Goal: Task Accomplishment & Management: Complete application form

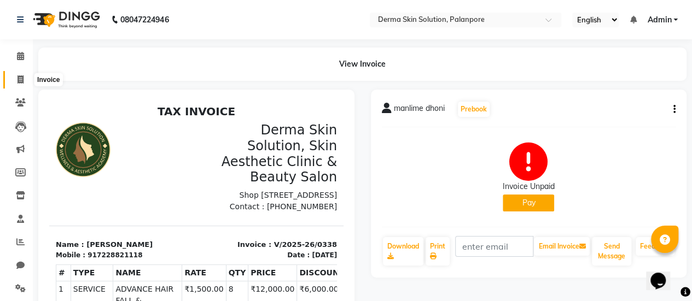
click at [20, 82] on icon at bounding box center [21, 80] width 6 height 8
select select "service"
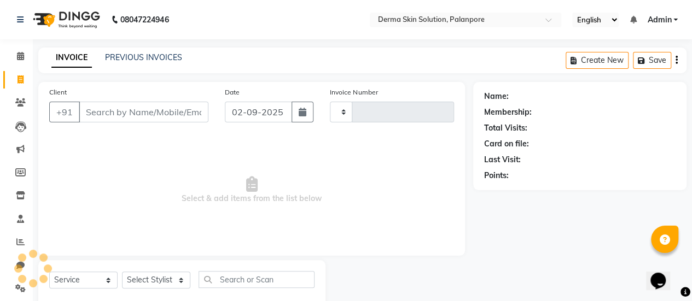
scroll to position [27, 0]
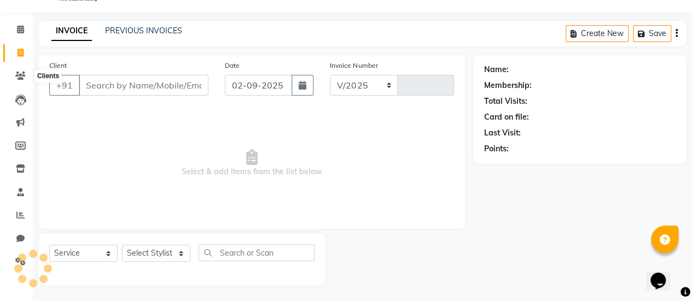
select select "8167"
type input "0340"
click at [127, 31] on link "PREVIOUS INVOICES" at bounding box center [143, 31] width 77 height 10
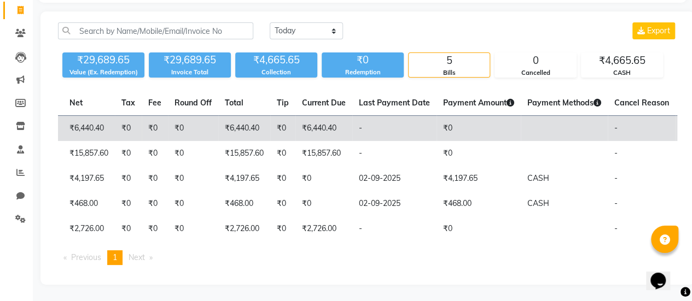
scroll to position [0, 276]
click at [293, 116] on td "₹6,440.40" at bounding box center [321, 129] width 57 height 26
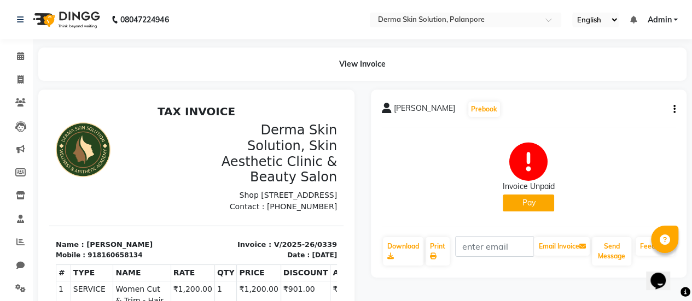
click at [530, 205] on button "Pay" at bounding box center [528, 203] width 51 height 17
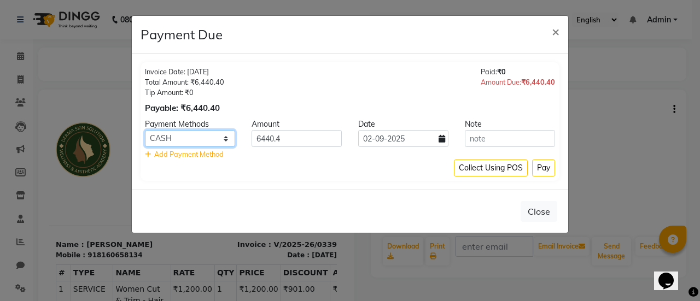
click at [209, 134] on select "CASH CARD ONLINE CUSTOM GPay PayTM PhonePe UPI NearBuy Loan BharatPay Cheque Mo…" at bounding box center [190, 138] width 90 height 17
select select "5"
click at [145, 130] on select "CASH CARD ONLINE CUSTOM GPay PayTM PhonePe UPI NearBuy Loan BharatPay Cheque Mo…" at bounding box center [190, 138] width 90 height 17
click at [543, 171] on button "Pay" at bounding box center [543, 168] width 23 height 17
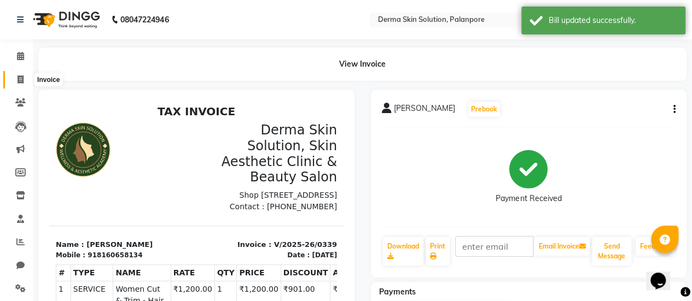
click at [20, 81] on icon at bounding box center [21, 80] width 6 height 8
select select "service"
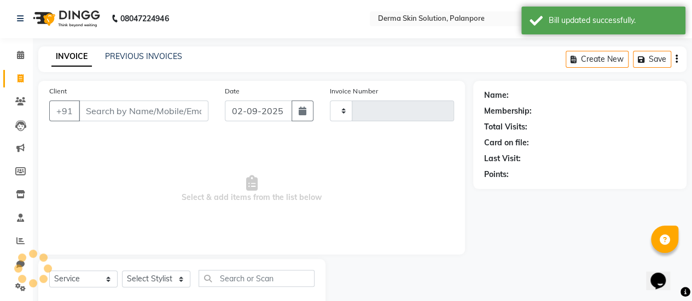
type input "0340"
select select "8167"
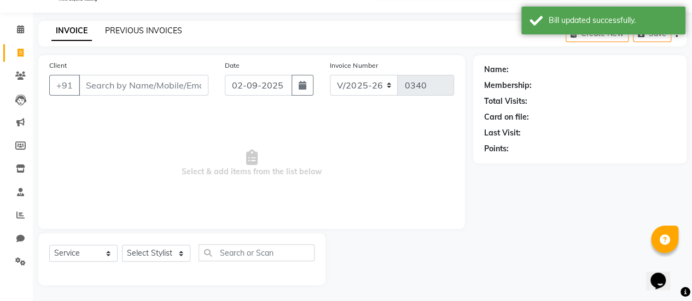
click at [146, 33] on link "PREVIOUS INVOICES" at bounding box center [143, 31] width 77 height 10
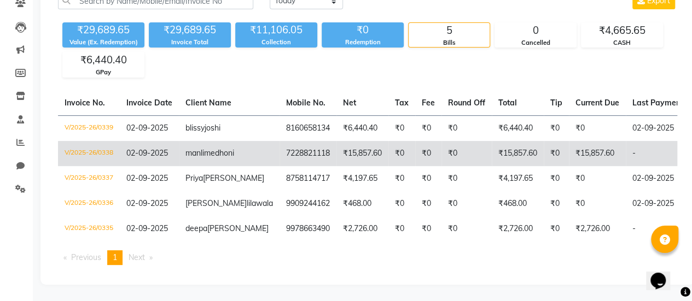
click at [210, 141] on td "manlime dhoni" at bounding box center [229, 153] width 101 height 25
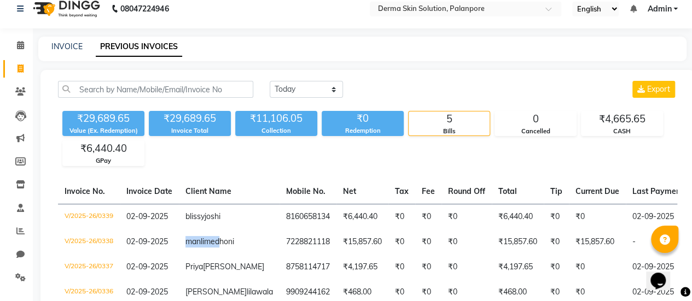
scroll to position [10, 0]
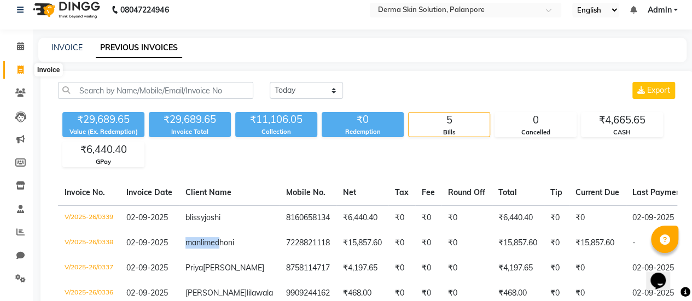
click at [16, 69] on span at bounding box center [20, 70] width 19 height 13
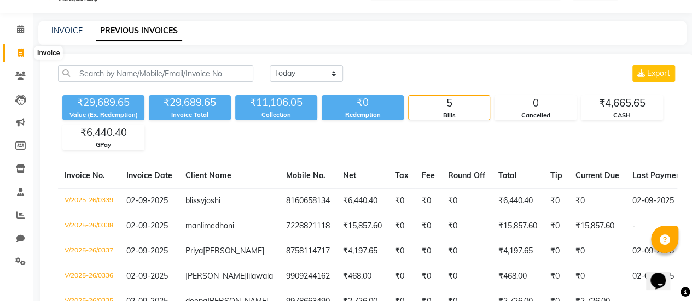
select select "8167"
select select "service"
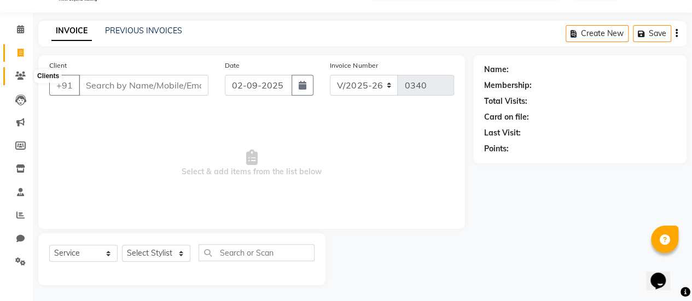
click at [16, 70] on span at bounding box center [20, 76] width 19 height 13
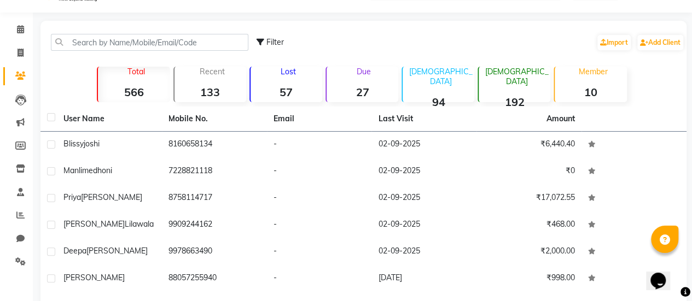
click at [12, 70] on span at bounding box center [20, 76] width 19 height 13
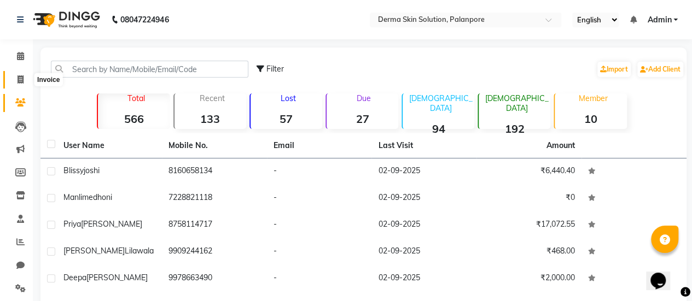
click at [27, 77] on span at bounding box center [20, 80] width 19 height 13
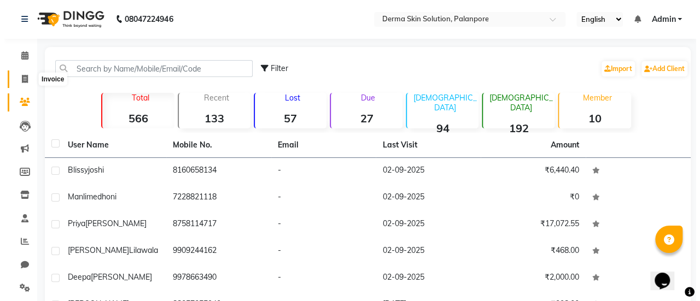
scroll to position [27, 0]
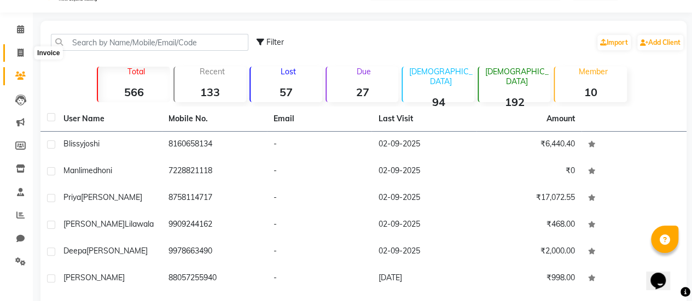
select select "8167"
select select "service"
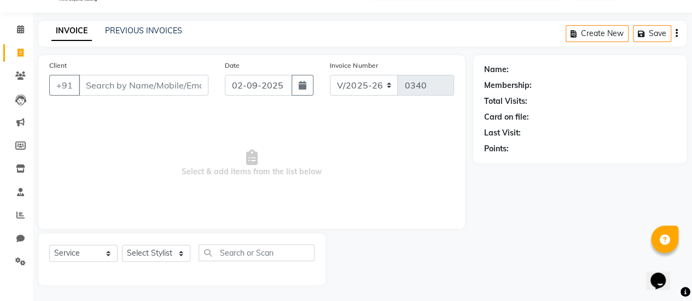
click at [102, 79] on input "Client" at bounding box center [144, 85] width 130 height 21
type input "nandna"
click at [203, 77] on button "Add Client" at bounding box center [180, 85] width 56 height 21
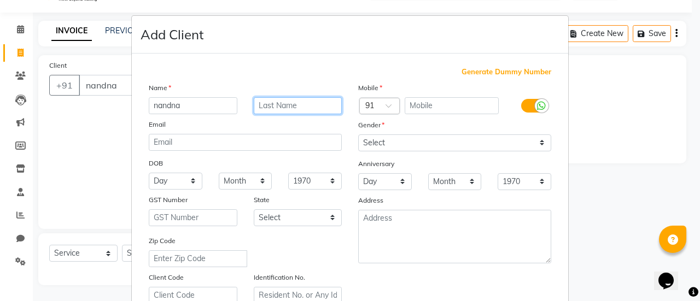
click at [267, 100] on input "text" at bounding box center [298, 105] width 89 height 17
type input "das"
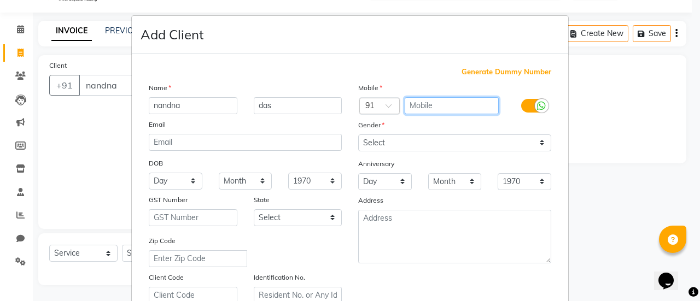
click at [440, 109] on input "text" at bounding box center [452, 105] width 95 height 17
type input "8926186205"
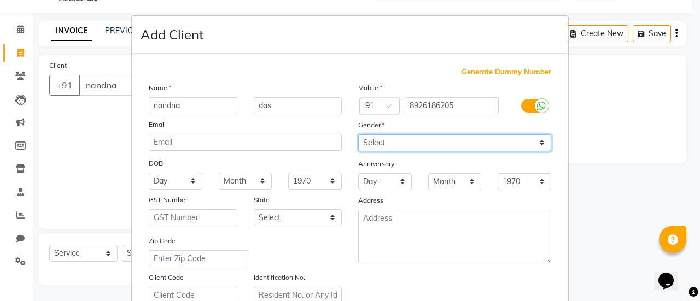
drag, startPoint x: 414, startPoint y: 146, endPoint x: 407, endPoint y: 189, distance: 43.8
click at [407, 189] on div "Mobile Country Code × 91 8926186205 Gender Select Male Female Other Prefer Not …" at bounding box center [455, 193] width 210 height 222
select select "female"
click at [358, 135] on select "Select Male Female Other Prefer Not To Say" at bounding box center [454, 143] width 193 height 17
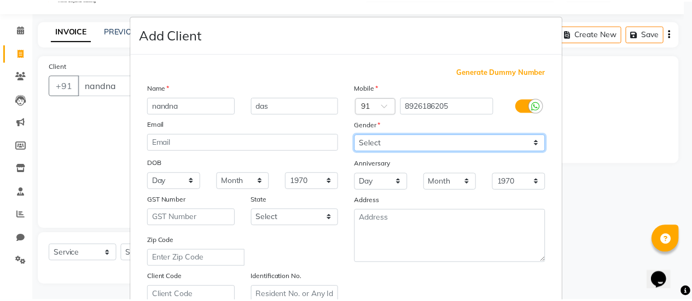
scroll to position [201, 0]
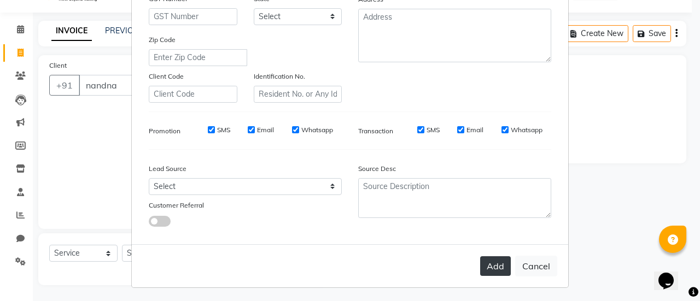
click at [481, 263] on button "Add" at bounding box center [495, 267] width 31 height 20
type input "8926186205"
select select
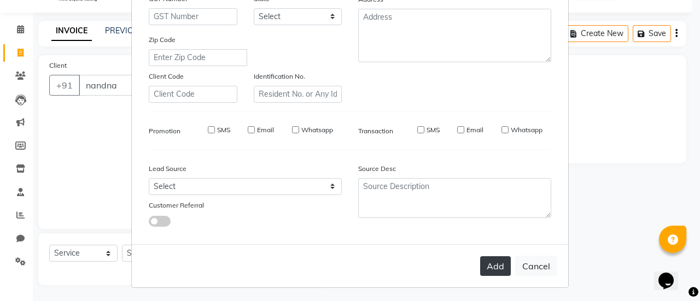
select select
checkbox input "false"
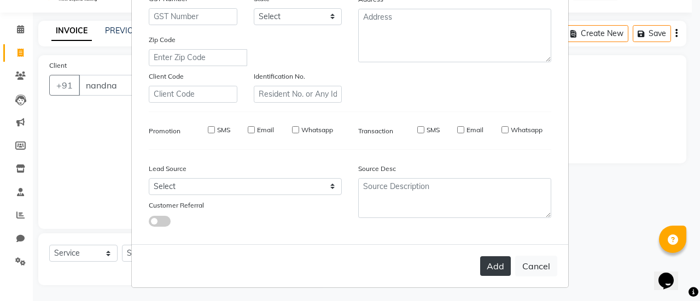
checkbox input "false"
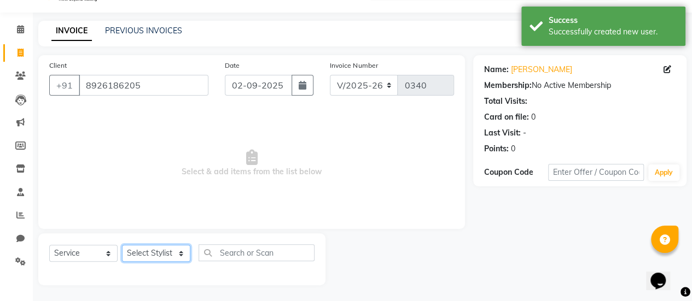
click at [172, 258] on select "Select Stylist Aum Valand Bhavesh Sodha Daksha Sosa Deepa Rajani Meet Chauhan M…" at bounding box center [156, 253] width 68 height 17
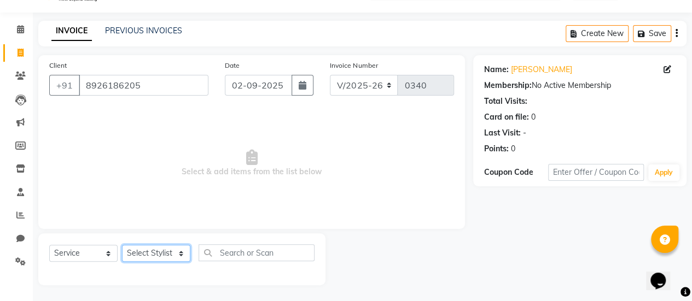
select select "77000"
click at [122, 245] on select "Select Stylist Aum Valand Bhavesh Sodha Daksha Sosa Deepa Rajani Meet Chauhan M…" at bounding box center [156, 253] width 68 height 17
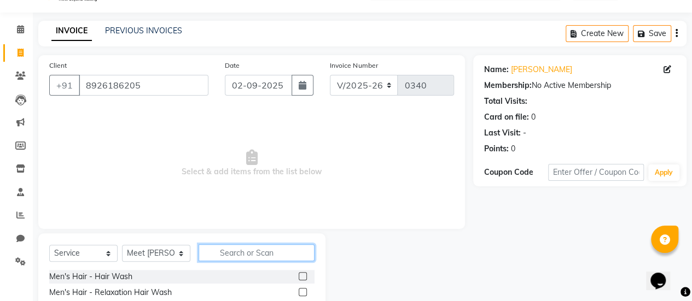
click at [234, 256] on input "text" at bounding box center [257, 253] width 116 height 17
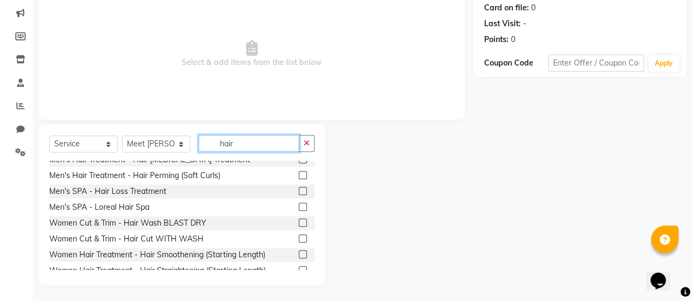
scroll to position [308, 0]
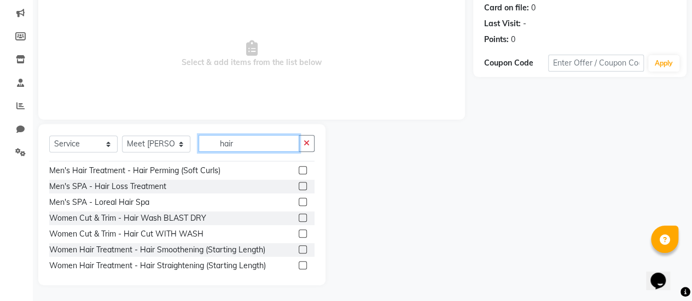
type input "hair"
click at [299, 230] on label at bounding box center [303, 234] width 8 height 8
click at [299, 231] on input "checkbox" at bounding box center [302, 234] width 7 height 7
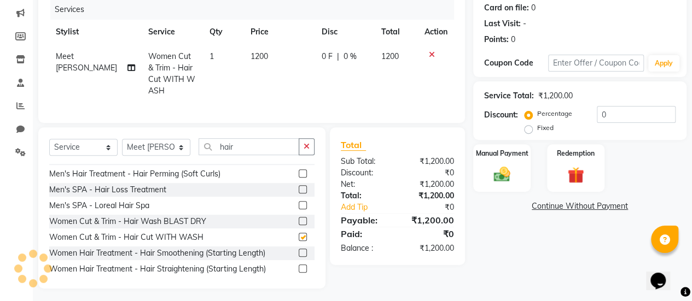
checkbox input "false"
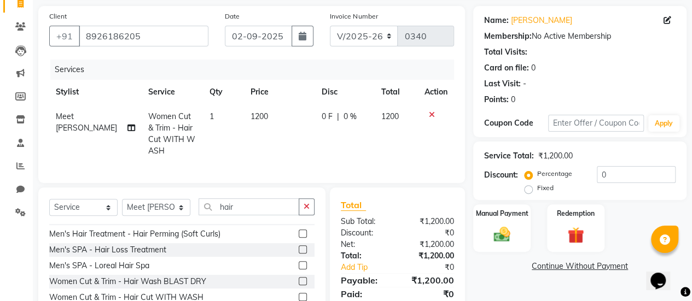
scroll to position [71, 0]
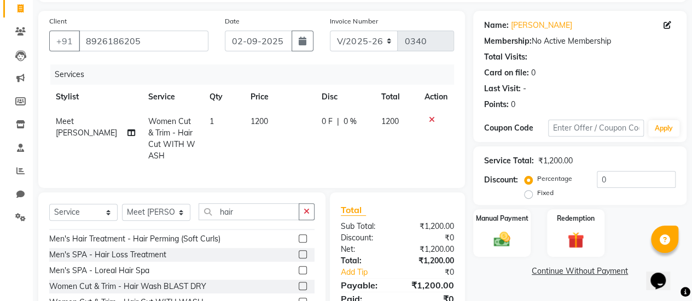
click at [322, 119] on span "0 F" at bounding box center [327, 121] width 11 height 11
select select "77000"
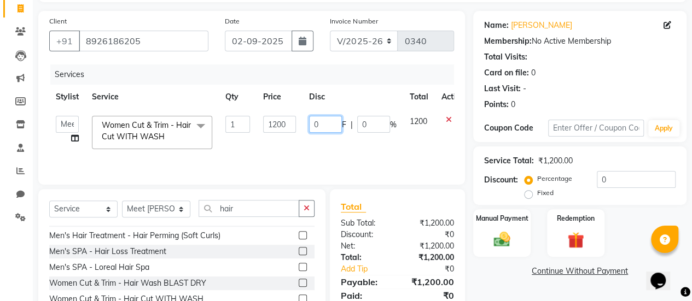
click at [326, 123] on input "0" at bounding box center [325, 124] width 33 height 17
type input "0901"
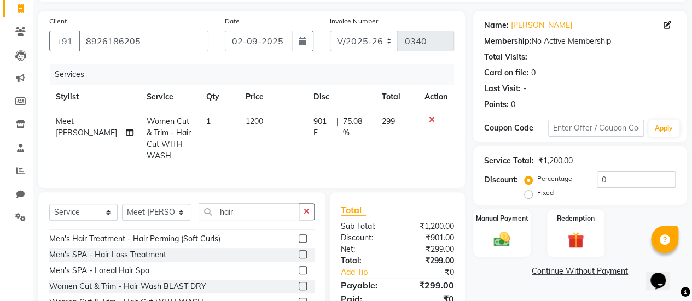
click at [313, 141] on td "901 F | 75.08 %" at bounding box center [341, 138] width 68 height 59
select select "77000"
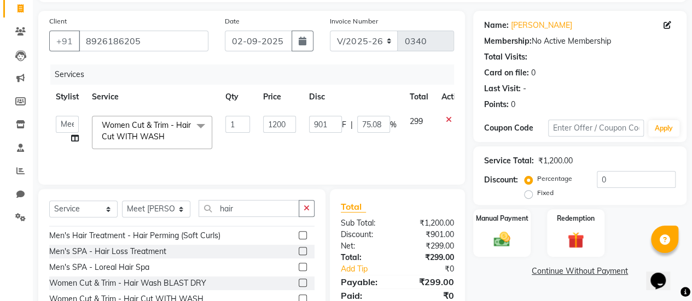
scroll to position [136, 0]
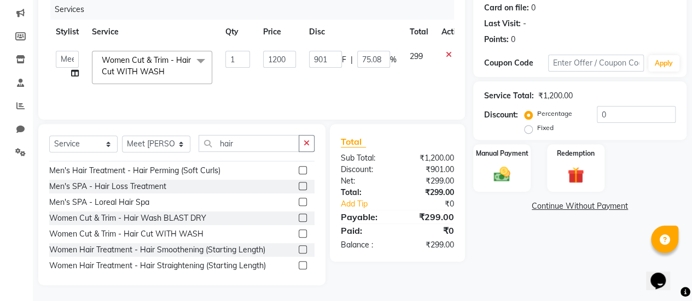
click at [544, 203] on link "Continue Without Payment" at bounding box center [579, 206] width 209 height 11
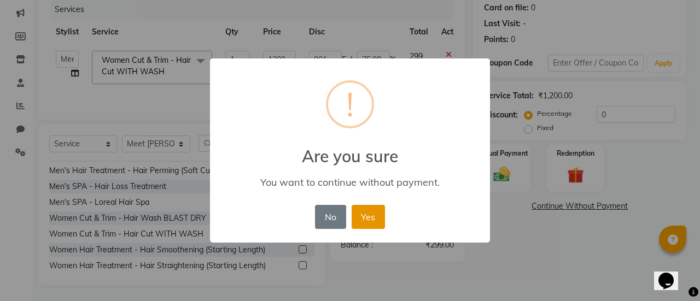
click at [367, 215] on button "Yes" at bounding box center [368, 217] width 33 height 24
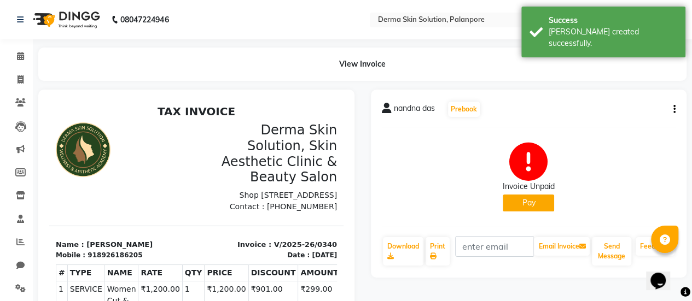
click at [520, 203] on button "Pay" at bounding box center [528, 203] width 51 height 17
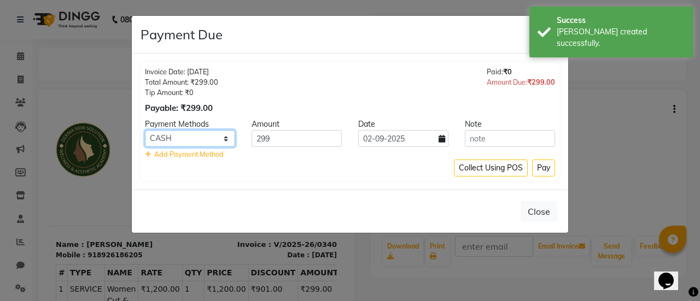
click at [180, 143] on select "CASH CARD ONLINE CUSTOM GPay PayTM PhonePe UPI NearBuy Loan BharatPay Cheque Mo…" at bounding box center [190, 138] width 90 height 17
select select "5"
click at [145, 130] on select "CASH CARD ONLINE CUSTOM GPay PayTM PhonePe UPI NearBuy Loan BharatPay Cheque Mo…" at bounding box center [190, 138] width 90 height 17
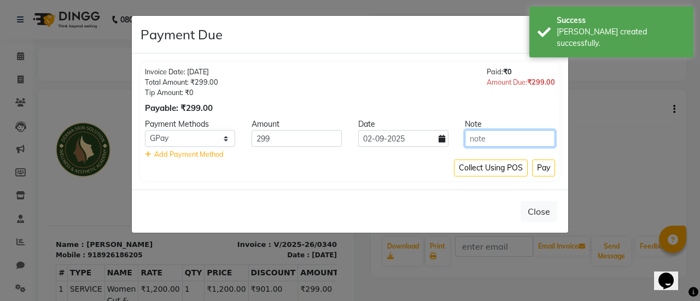
click at [550, 135] on input "text" at bounding box center [510, 138] width 90 height 17
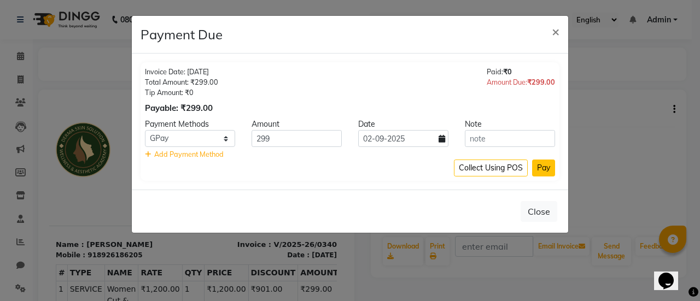
click at [544, 171] on button "Pay" at bounding box center [543, 168] width 23 height 17
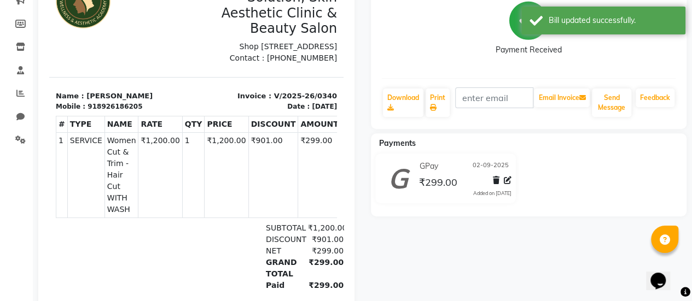
scroll to position [149, 0]
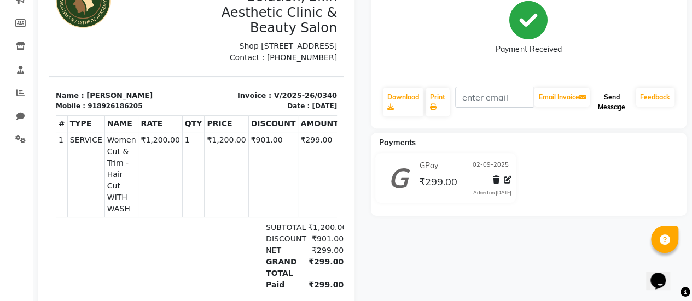
click at [618, 101] on button "Send Message" at bounding box center [611, 102] width 39 height 28
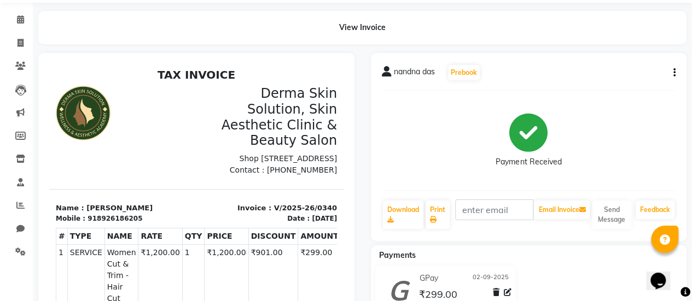
scroll to position [0, 0]
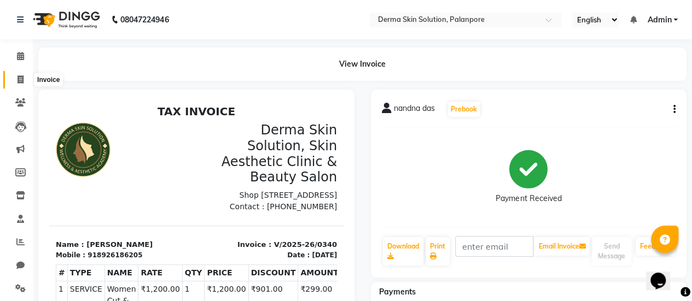
click at [24, 80] on span at bounding box center [20, 80] width 19 height 13
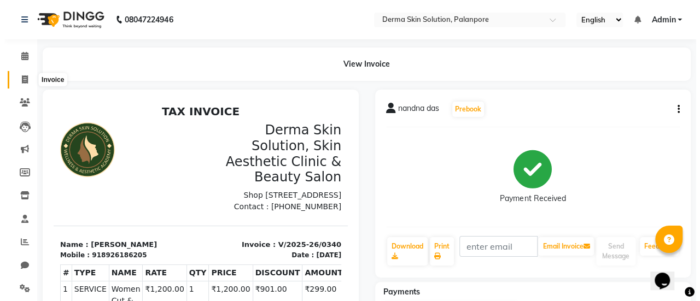
scroll to position [27, 0]
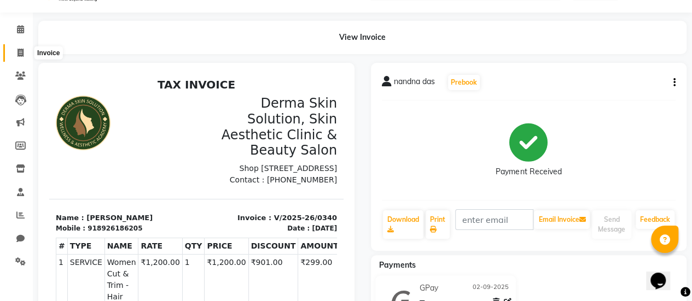
select select "service"
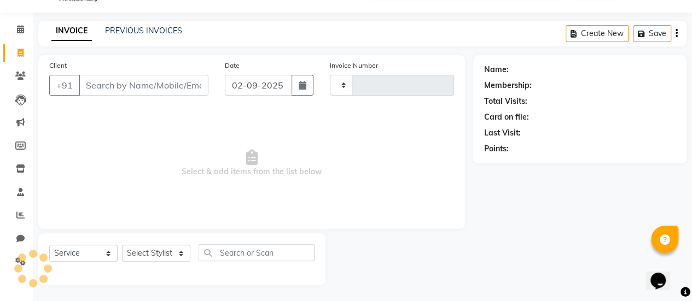
type input "0341"
select select "8167"
click at [108, 83] on input "Client" at bounding box center [144, 85] width 130 height 21
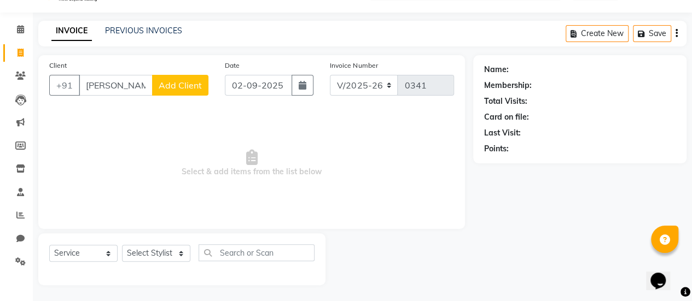
type input "asmita"
click at [166, 89] on span "Add Client" at bounding box center [180, 85] width 43 height 11
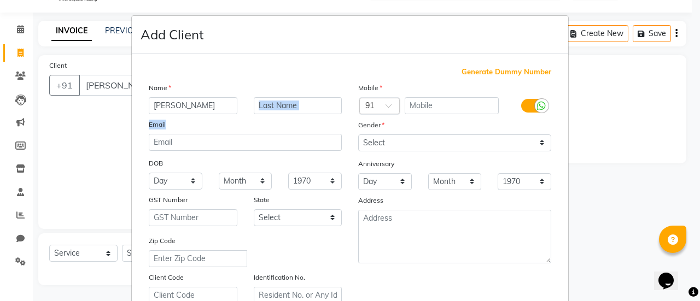
drag, startPoint x: 290, startPoint y: 114, endPoint x: 286, endPoint y: 105, distance: 9.8
click at [286, 105] on div "Name asmita Email DOB Day 01 02 03 04 05 06 07 08 09 10 11 12 13 14 15 16 17 18…" at bounding box center [246, 193] width 210 height 222
click at [286, 105] on input "text" at bounding box center [298, 105] width 89 height 17
type input "ben"
click at [430, 104] on input "text" at bounding box center [452, 105] width 95 height 17
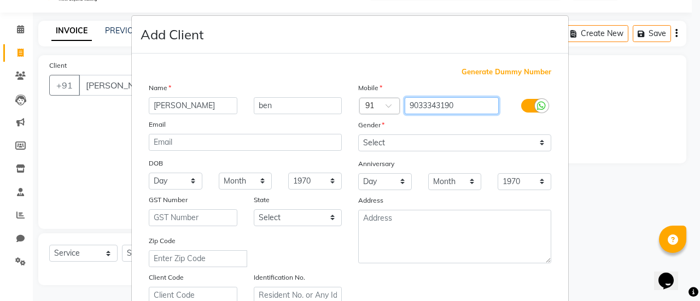
type input "9033343190"
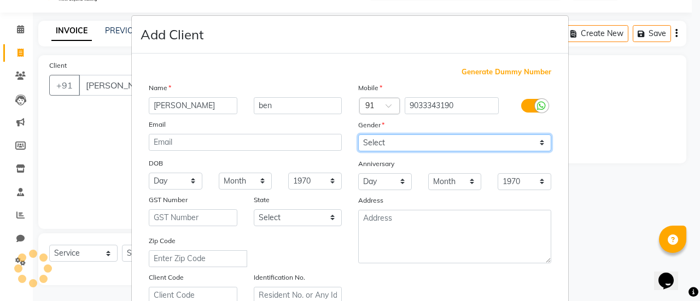
click at [392, 139] on select "Select Male Female Other Prefer Not To Say" at bounding box center [454, 143] width 193 height 17
select select "female"
click at [358, 135] on select "Select Male Female Other Prefer Not To Say" at bounding box center [454, 143] width 193 height 17
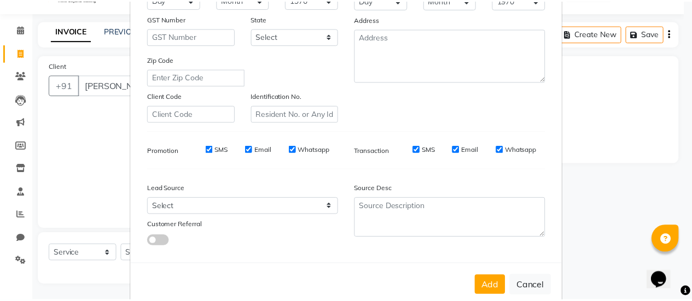
scroll to position [201, 0]
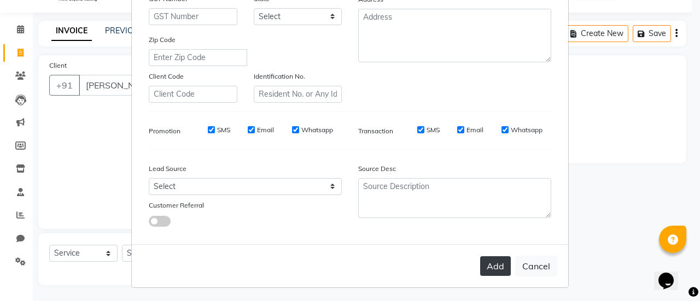
click at [488, 263] on button "Add" at bounding box center [495, 267] width 31 height 20
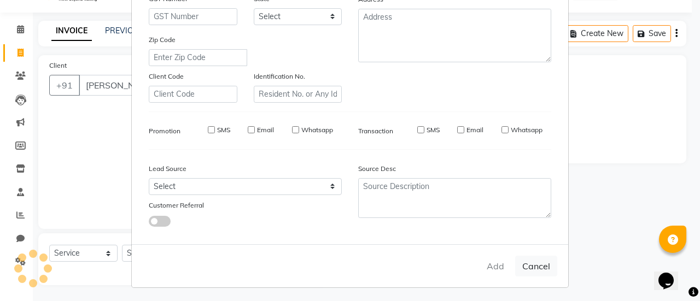
type input "9033343190"
select select
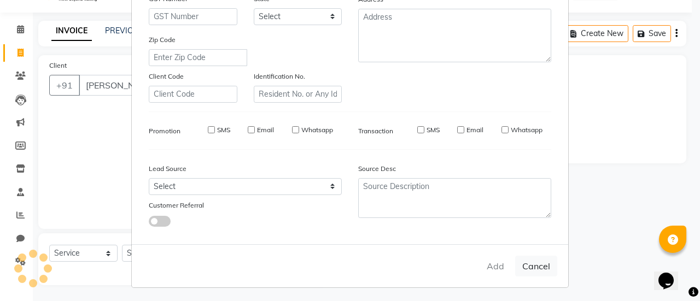
select select
checkbox input "false"
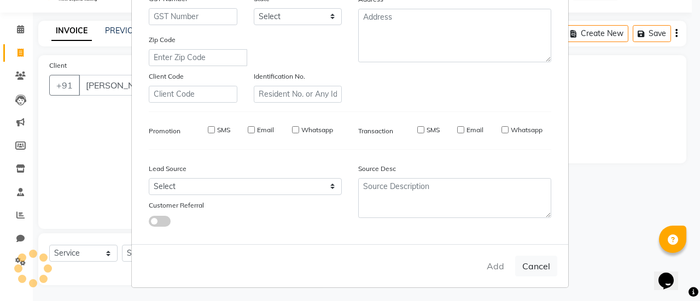
checkbox input "false"
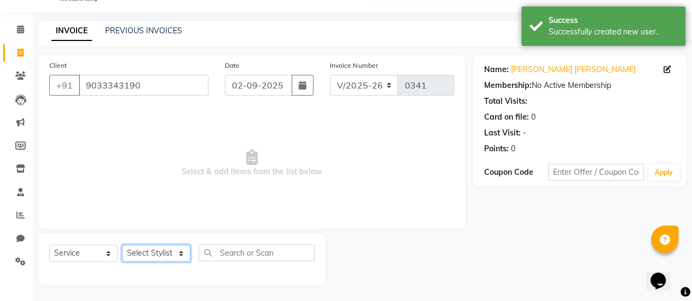
click at [147, 259] on select "Select Stylist Aum Valand Bhavesh Sodha Daksha Sosa Deepa Rajani Meet Chauhan M…" at bounding box center [156, 253] width 68 height 17
select select "77000"
click at [122, 245] on select "Select Stylist Aum Valand Bhavesh Sodha Daksha Sosa Deepa Rajani Meet Chauhan M…" at bounding box center [156, 253] width 68 height 17
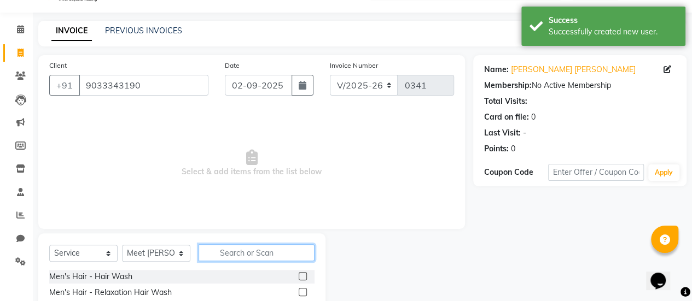
click at [231, 258] on input "text" at bounding box center [257, 253] width 116 height 17
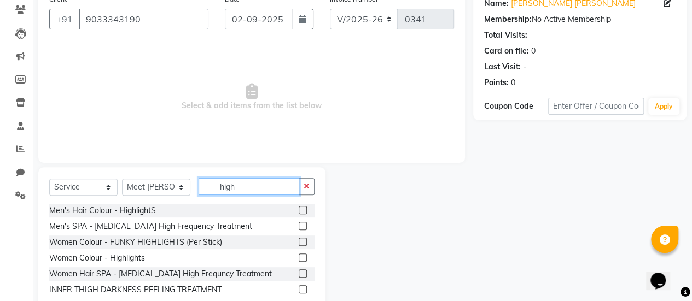
scroll to position [122, 0]
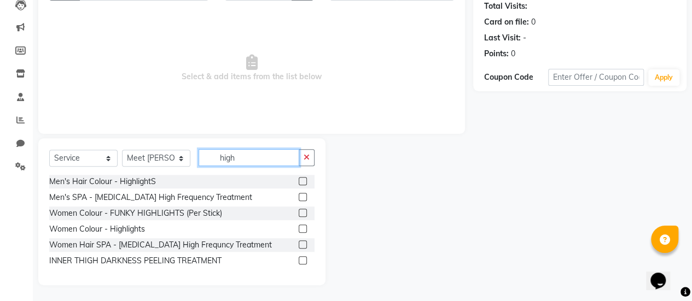
type input "high"
click at [300, 229] on label at bounding box center [303, 229] width 8 height 8
click at [300, 229] on input "checkbox" at bounding box center [302, 229] width 7 height 7
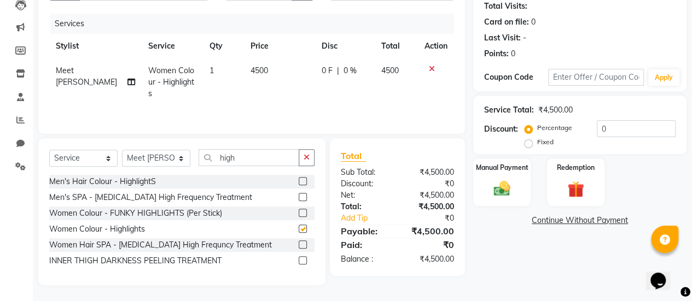
checkbox input "false"
click at [322, 72] on span "0 F" at bounding box center [327, 70] width 11 height 11
select select "77000"
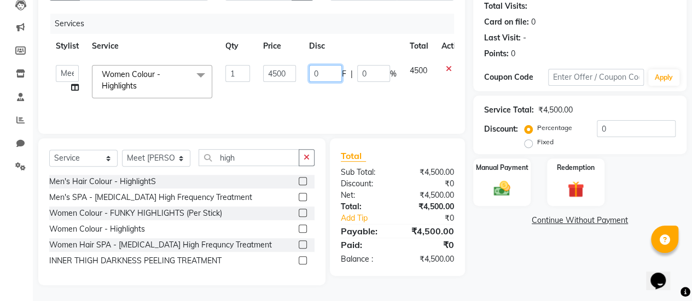
click at [320, 72] on input "0" at bounding box center [325, 73] width 33 height 17
type input "01500"
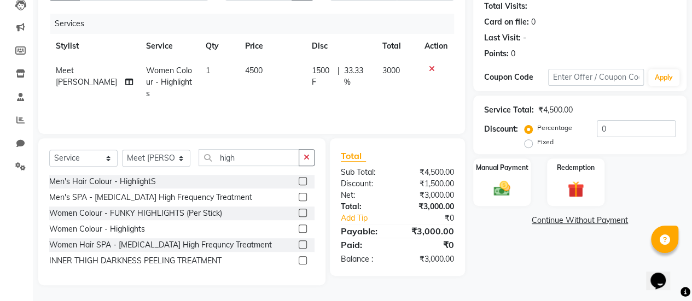
click at [338, 100] on td "1500 F | 33.33 %" at bounding box center [340, 83] width 71 height 48
select select "77000"
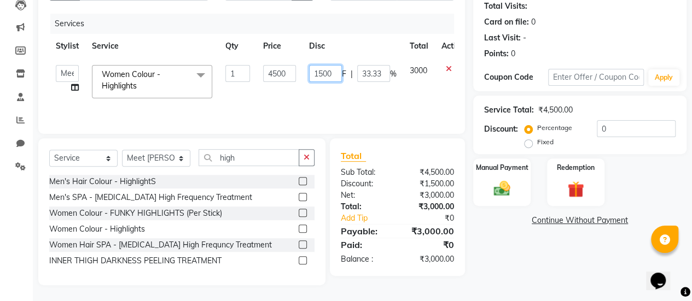
click at [333, 73] on input "1500" at bounding box center [325, 73] width 33 height 17
type input "1"
type input "3000"
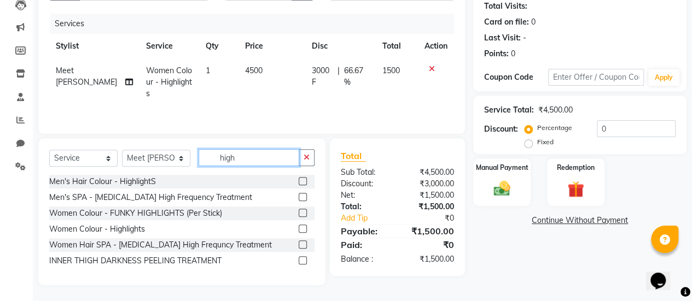
click at [235, 159] on input "high" at bounding box center [249, 157] width 101 height 17
type input "h"
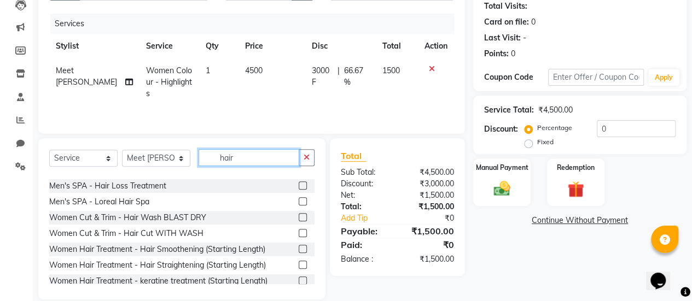
scroll to position [335, 0]
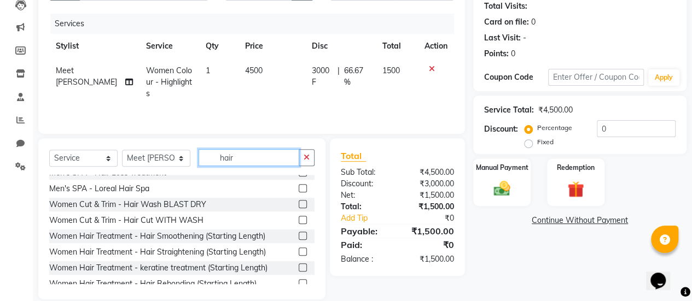
type input "hair"
click at [299, 200] on label at bounding box center [303, 204] width 8 height 8
click at [299, 201] on input "checkbox" at bounding box center [302, 204] width 7 height 7
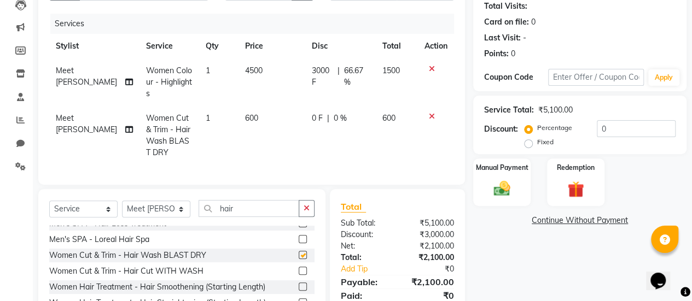
checkbox input "false"
click at [299, 275] on label at bounding box center [303, 271] width 8 height 8
click at [299, 275] on input "checkbox" at bounding box center [302, 271] width 7 height 7
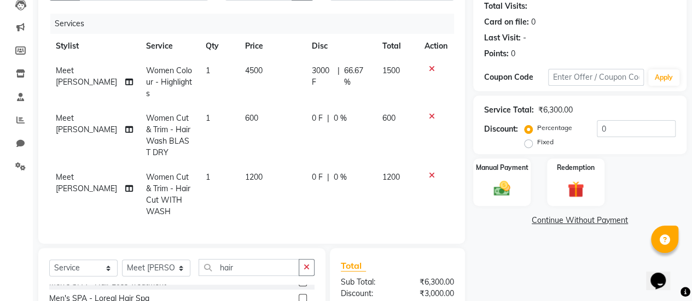
checkbox input "false"
click at [430, 117] on icon at bounding box center [432, 117] width 6 height 8
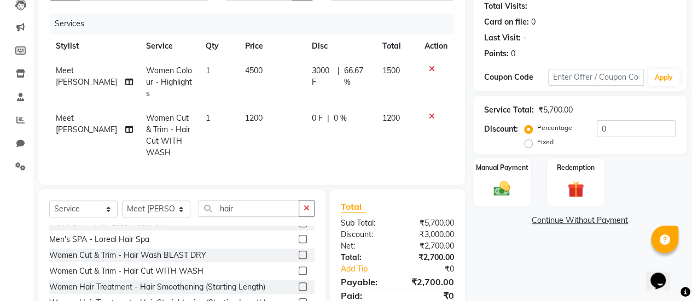
click at [312, 116] on span "0 F" at bounding box center [317, 118] width 11 height 11
select select "77000"
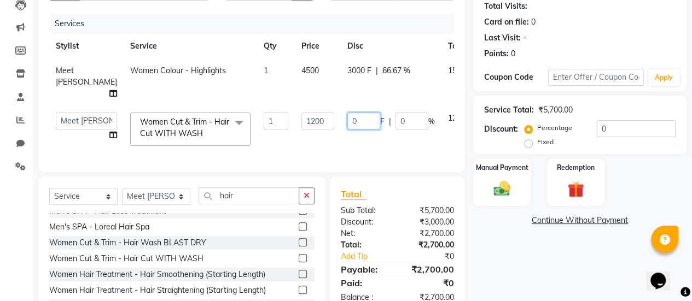
click at [347, 120] on input "0" at bounding box center [363, 121] width 33 height 17
type input "0901"
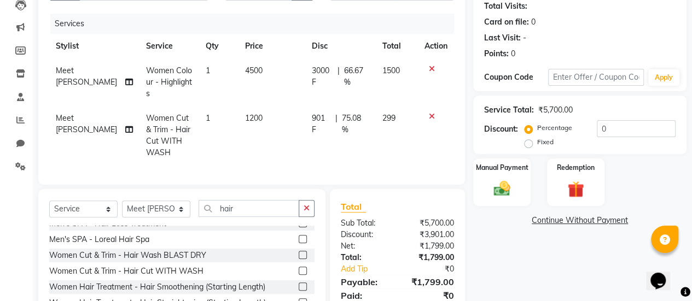
click at [336, 139] on td "901 F | 75.08 %" at bounding box center [340, 135] width 71 height 59
select select "77000"
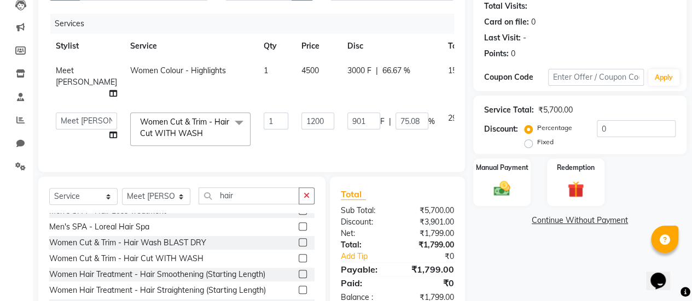
scroll to position [182, 0]
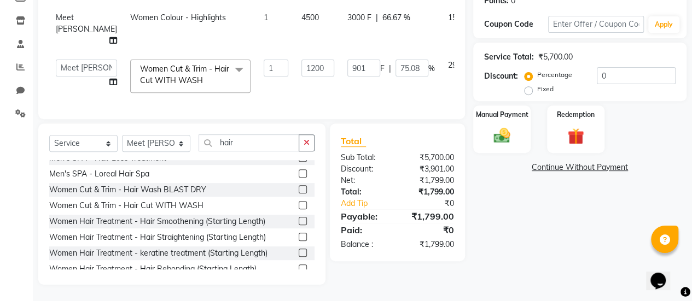
click at [595, 162] on link "Continue Without Payment" at bounding box center [579, 167] width 209 height 11
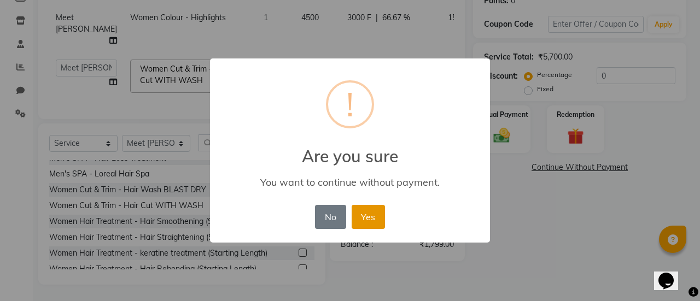
click at [373, 219] on button "Yes" at bounding box center [368, 217] width 33 height 24
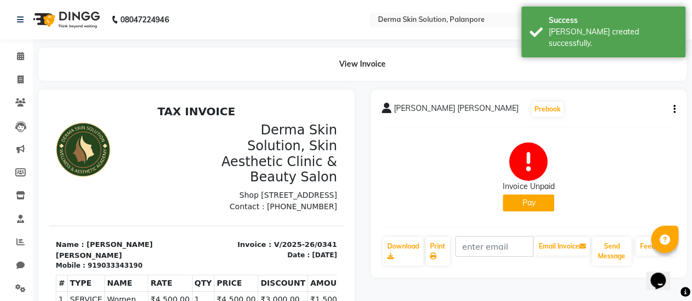
click at [521, 203] on button "Pay" at bounding box center [528, 203] width 51 height 17
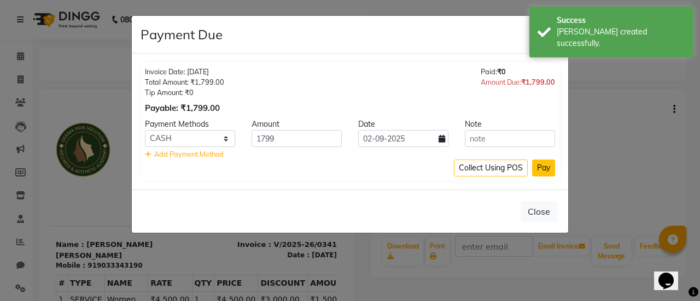
click at [547, 171] on button "Pay" at bounding box center [543, 168] width 23 height 17
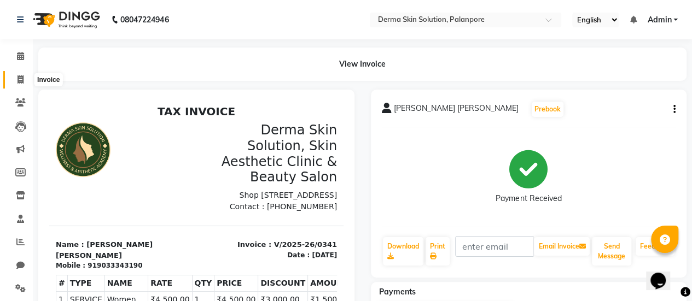
click at [21, 77] on icon at bounding box center [21, 80] width 6 height 8
select select "service"
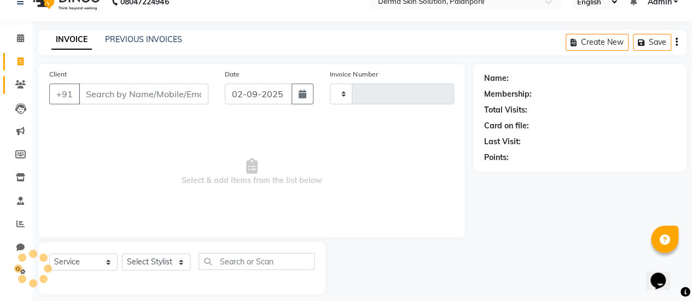
scroll to position [27, 0]
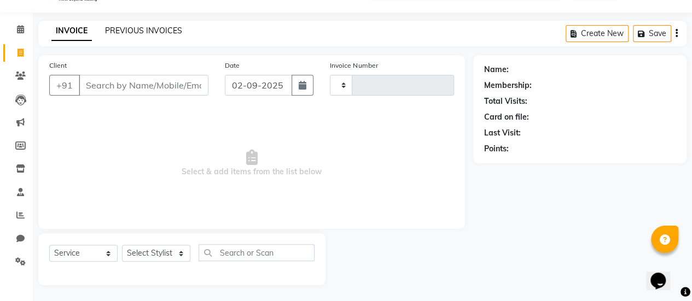
click at [142, 30] on link "PREVIOUS INVOICES" at bounding box center [143, 31] width 77 height 10
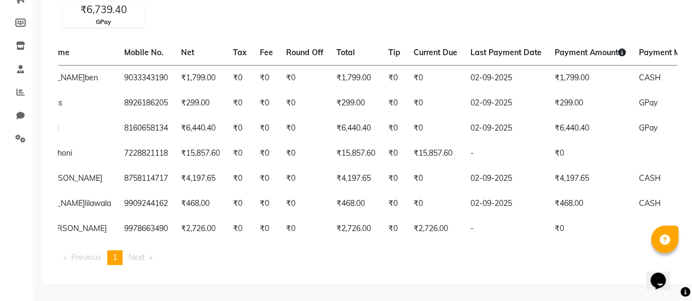
scroll to position [0, 276]
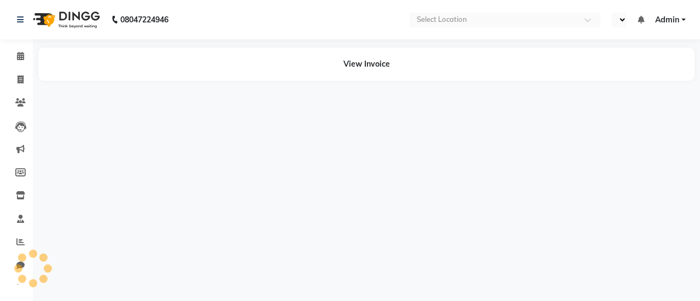
select select "en"
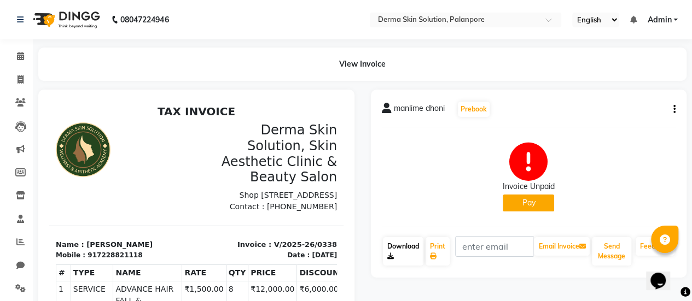
click at [390, 256] on icon at bounding box center [390, 256] width 7 height 7
click at [22, 76] on icon at bounding box center [21, 80] width 6 height 8
select select "service"
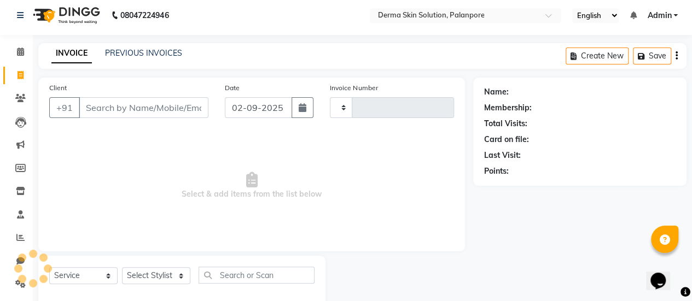
type input "0340"
select select "8167"
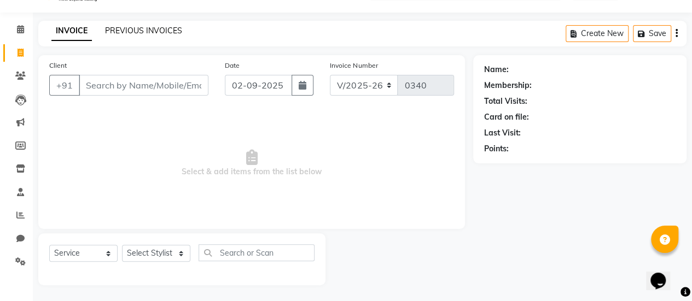
click at [147, 32] on link "PREVIOUS INVOICES" at bounding box center [143, 31] width 77 height 10
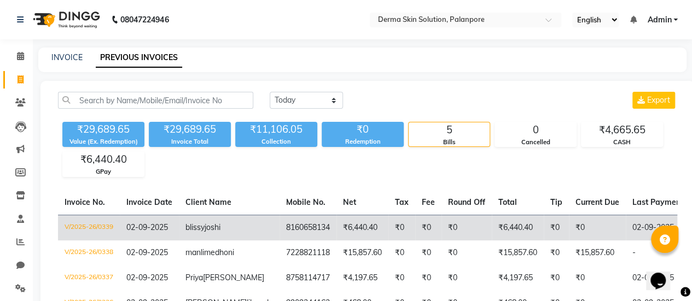
click at [182, 224] on td "blissy joshi" at bounding box center [229, 228] width 101 height 26
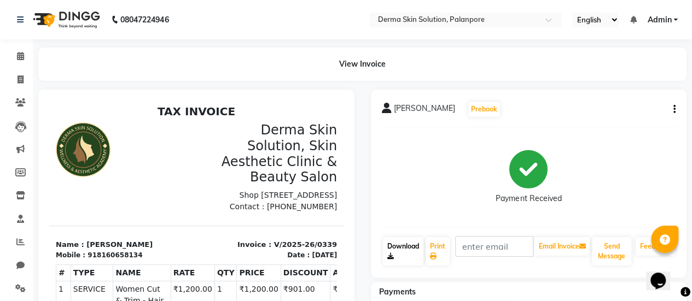
click at [392, 258] on icon at bounding box center [390, 256] width 7 height 7
